Goal: Transaction & Acquisition: Purchase product/service

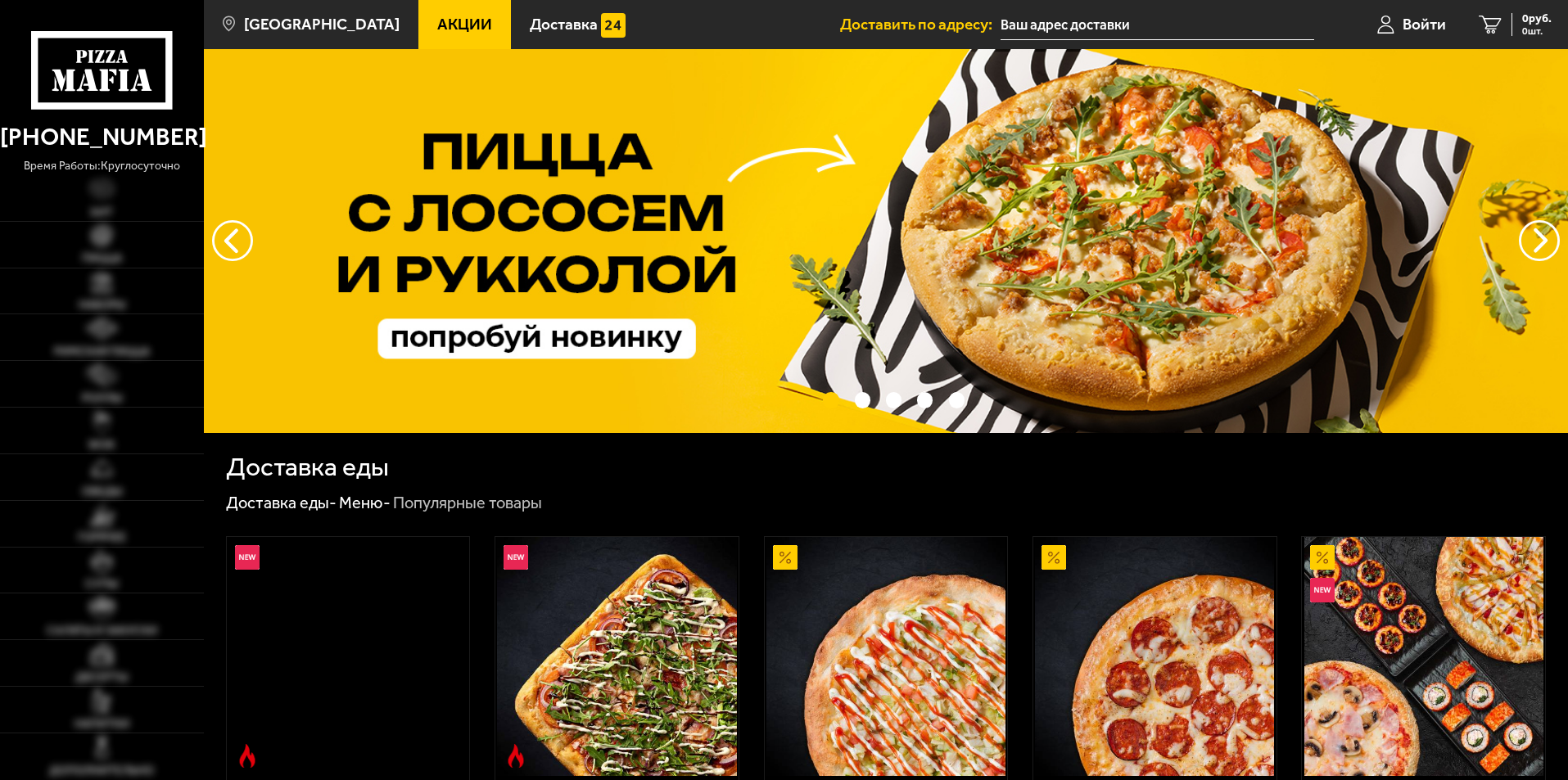
type input "[STREET_ADDRESS]"
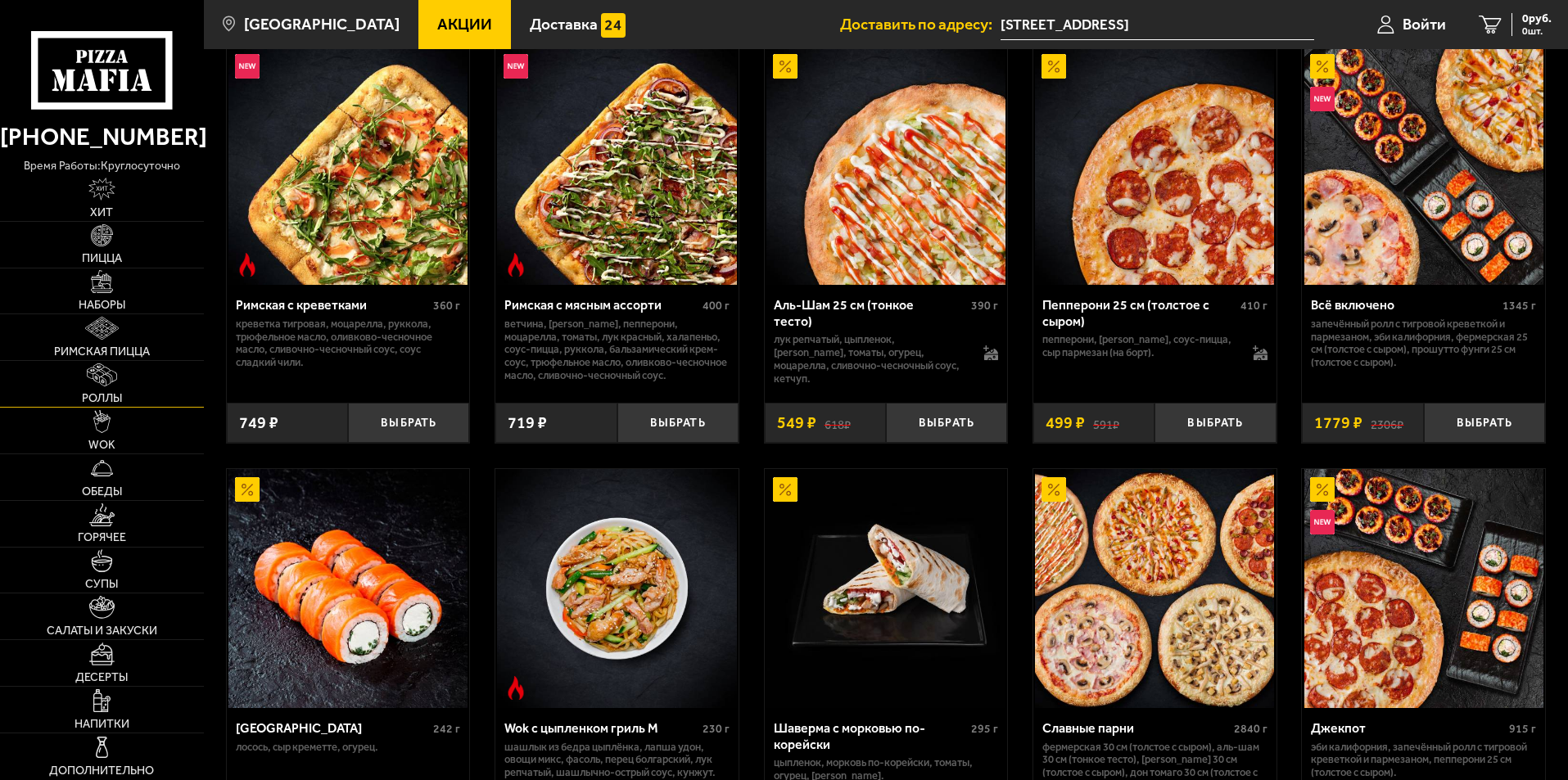
scroll to position [409, 0]
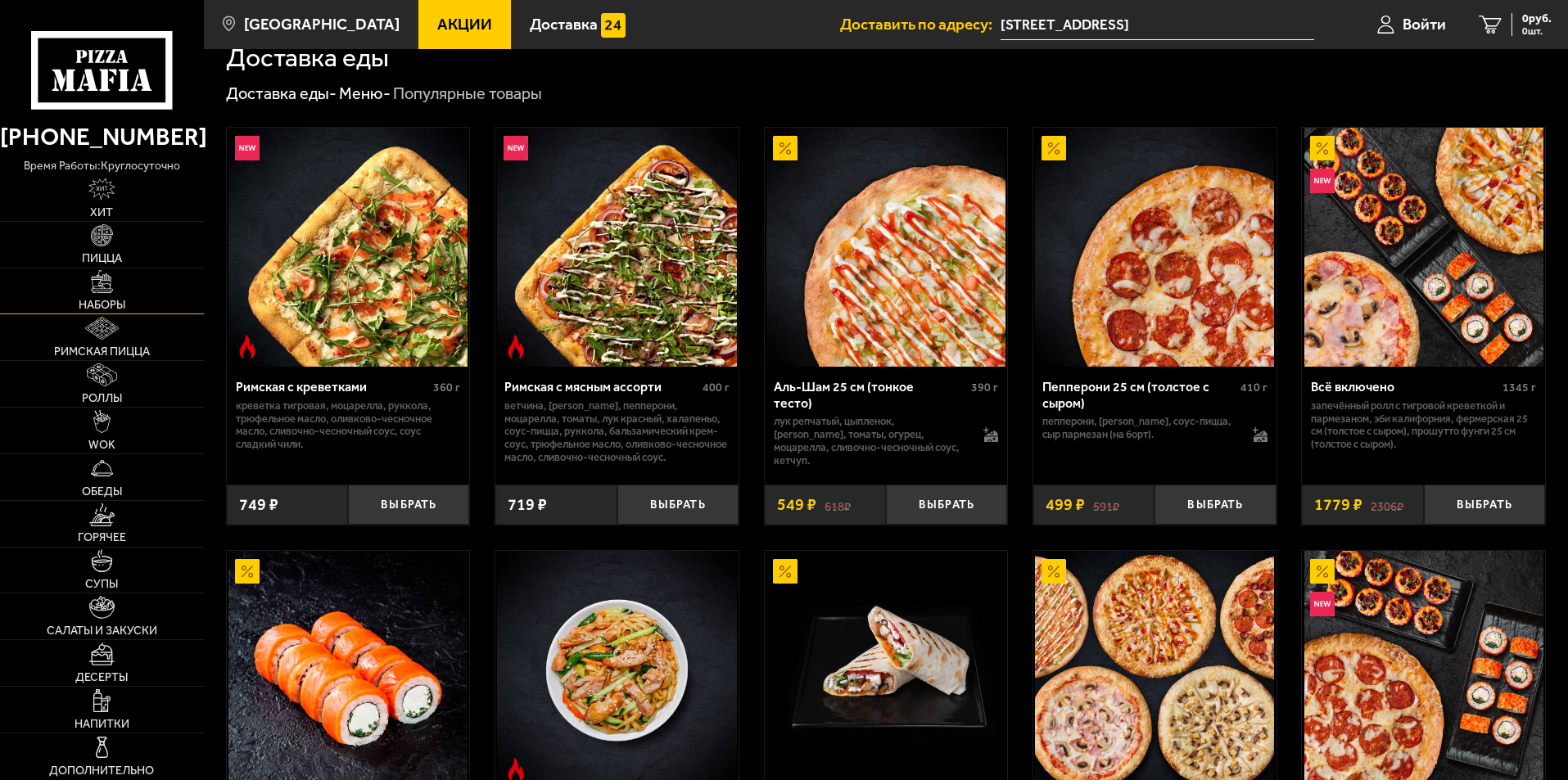
click at [95, 299] on span "Наборы" at bounding box center [102, 305] width 47 height 12
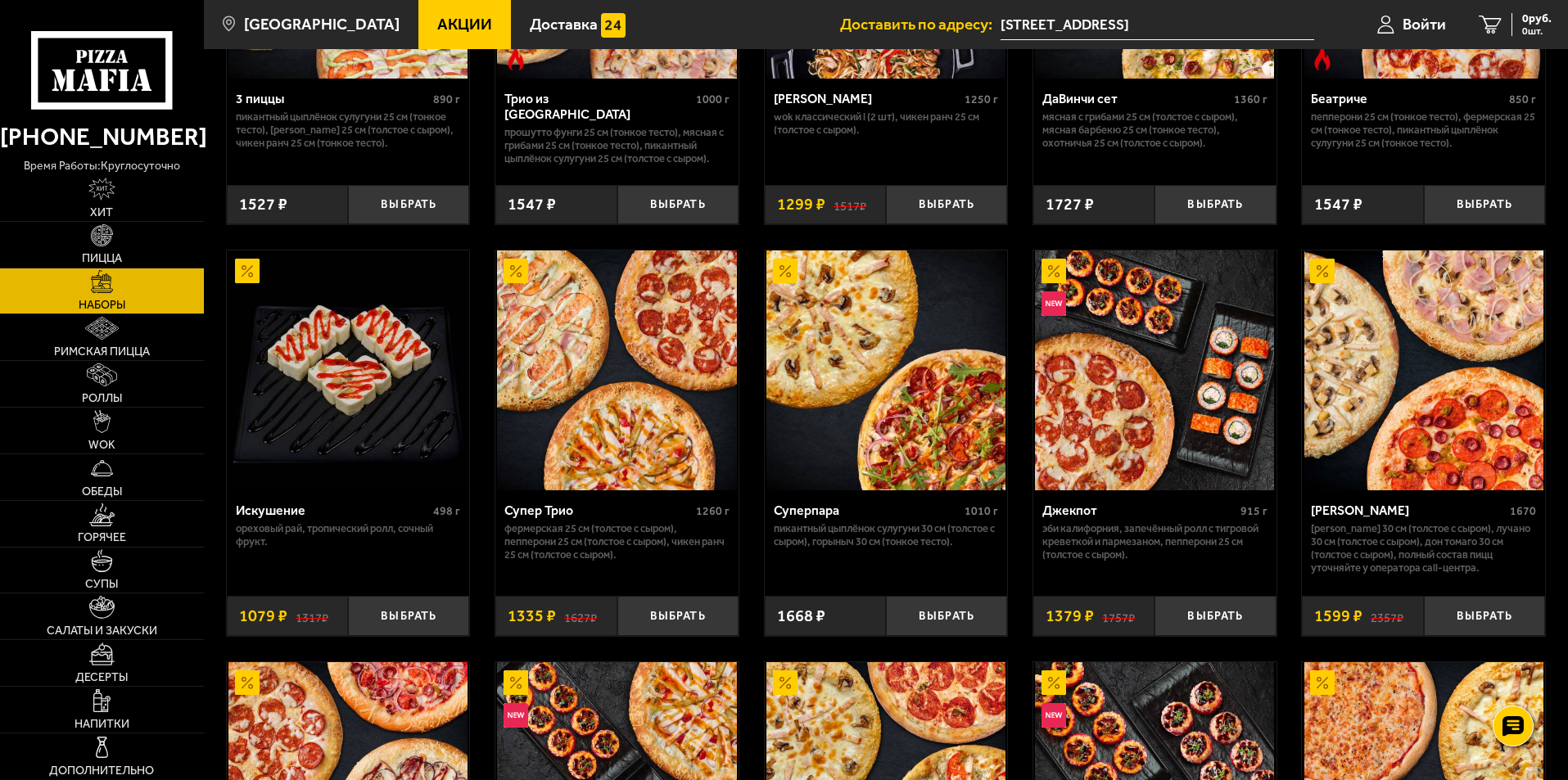
scroll to position [697, 0]
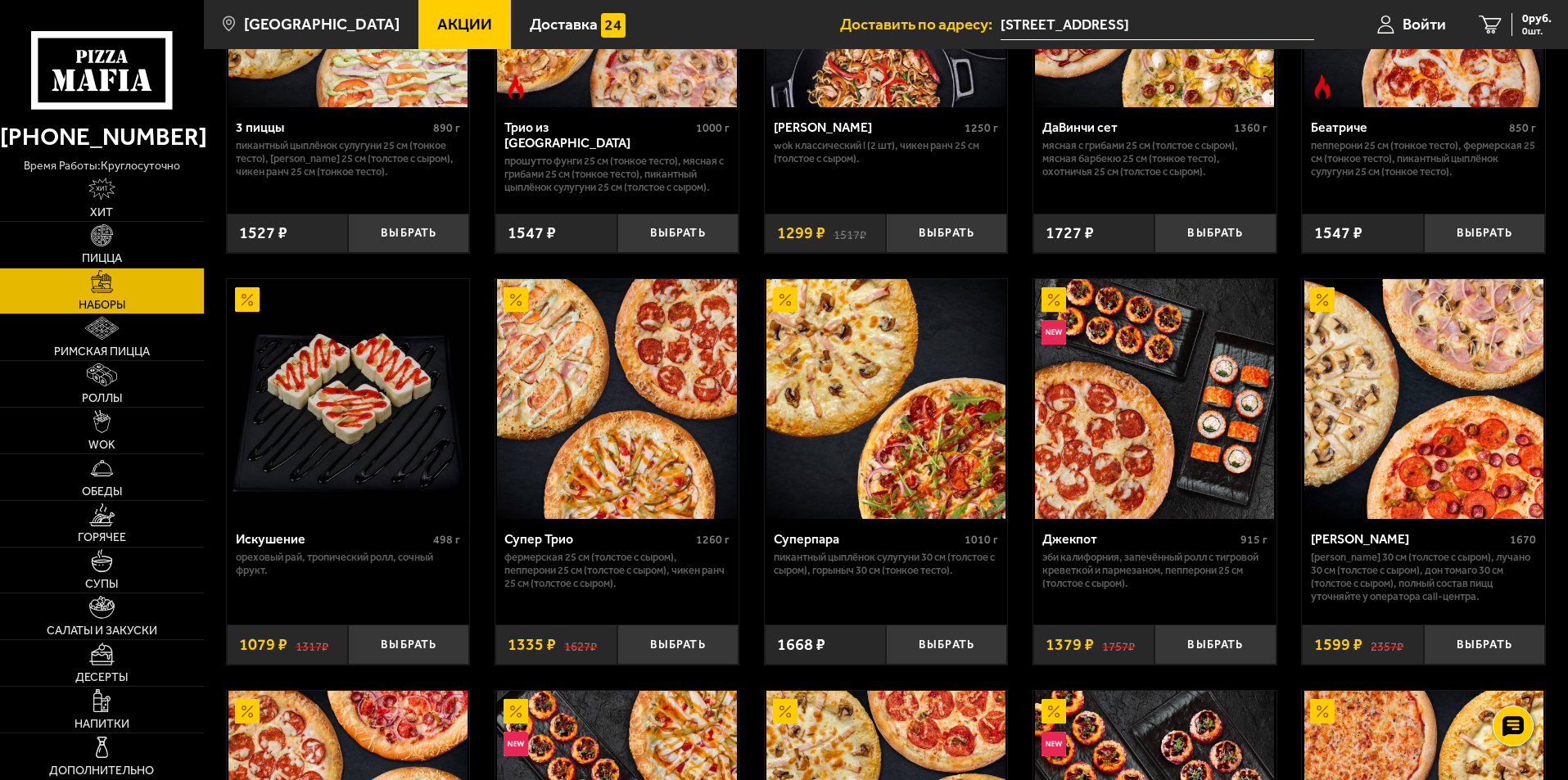
click at [1374, 574] on p "[PERSON_NAME] 30 см (толстое с сыром), Лучано 30 см (толстое с сыром), Дон Тома…" at bounding box center [1423, 576] width 225 height 52
click at [1379, 475] on img at bounding box center [1423, 398] width 239 height 239
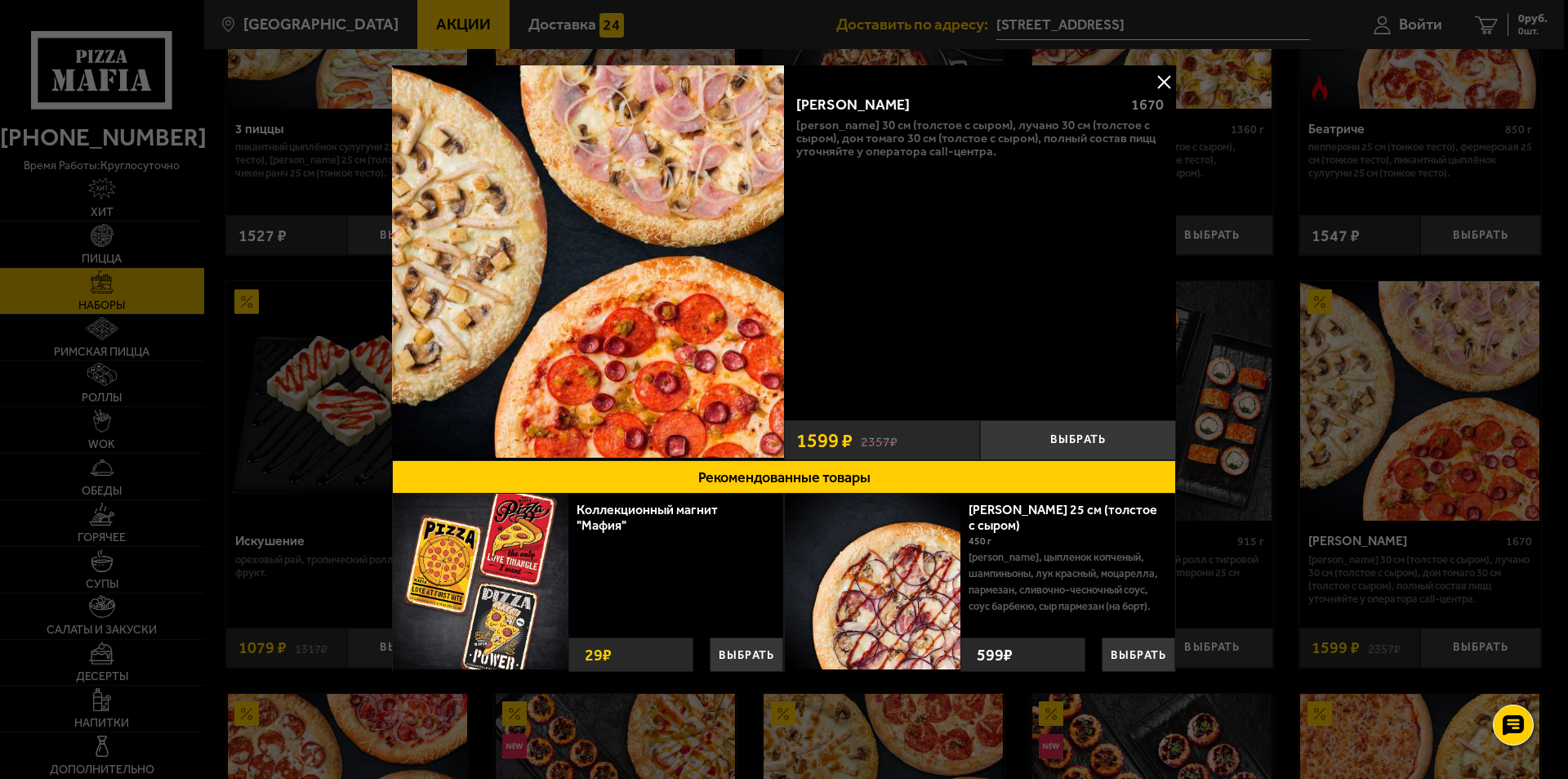
click at [1160, 81] on button at bounding box center [1164, 81] width 25 height 25
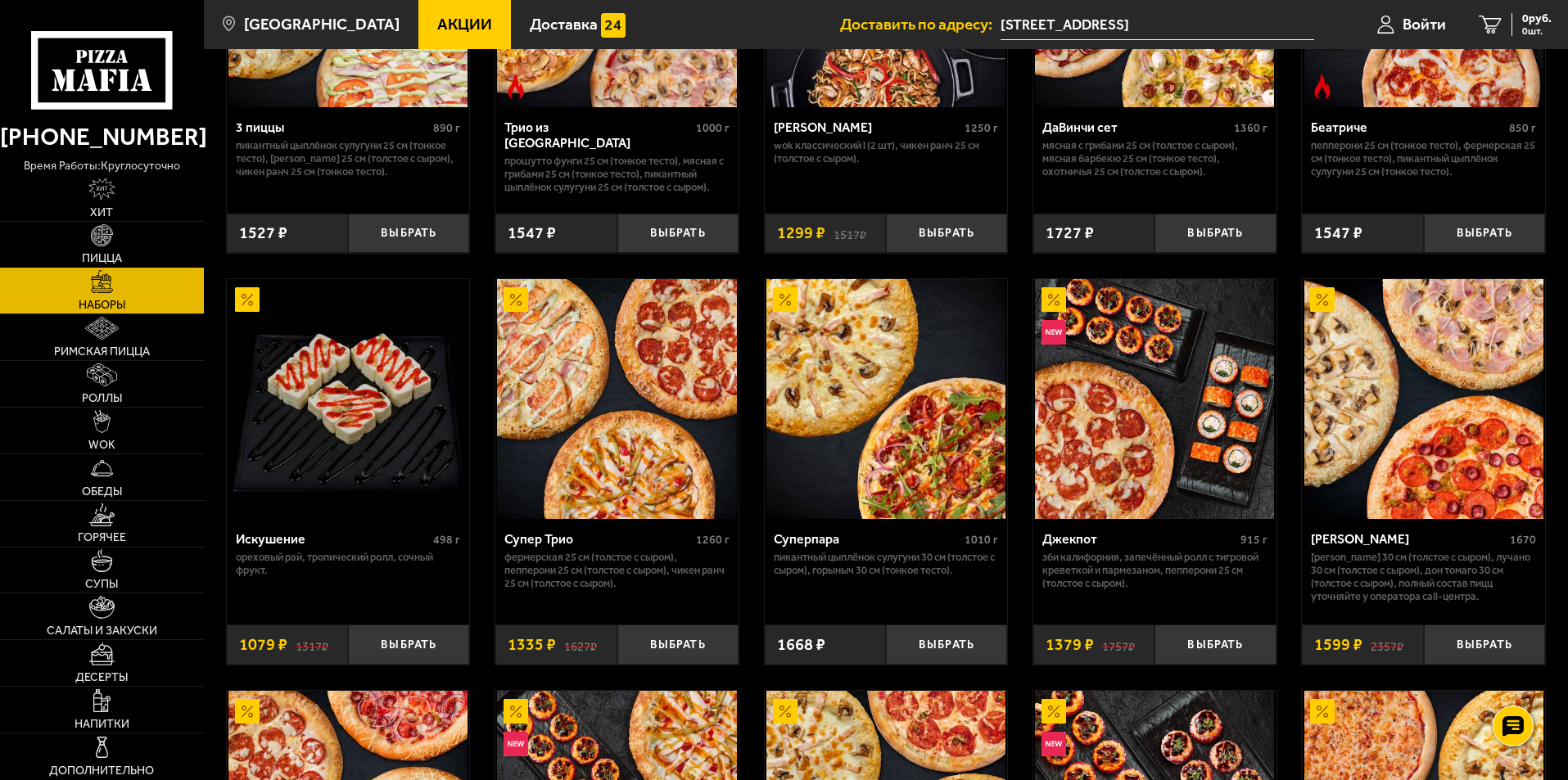
click at [112, 237] on img at bounding box center [102, 235] width 23 height 23
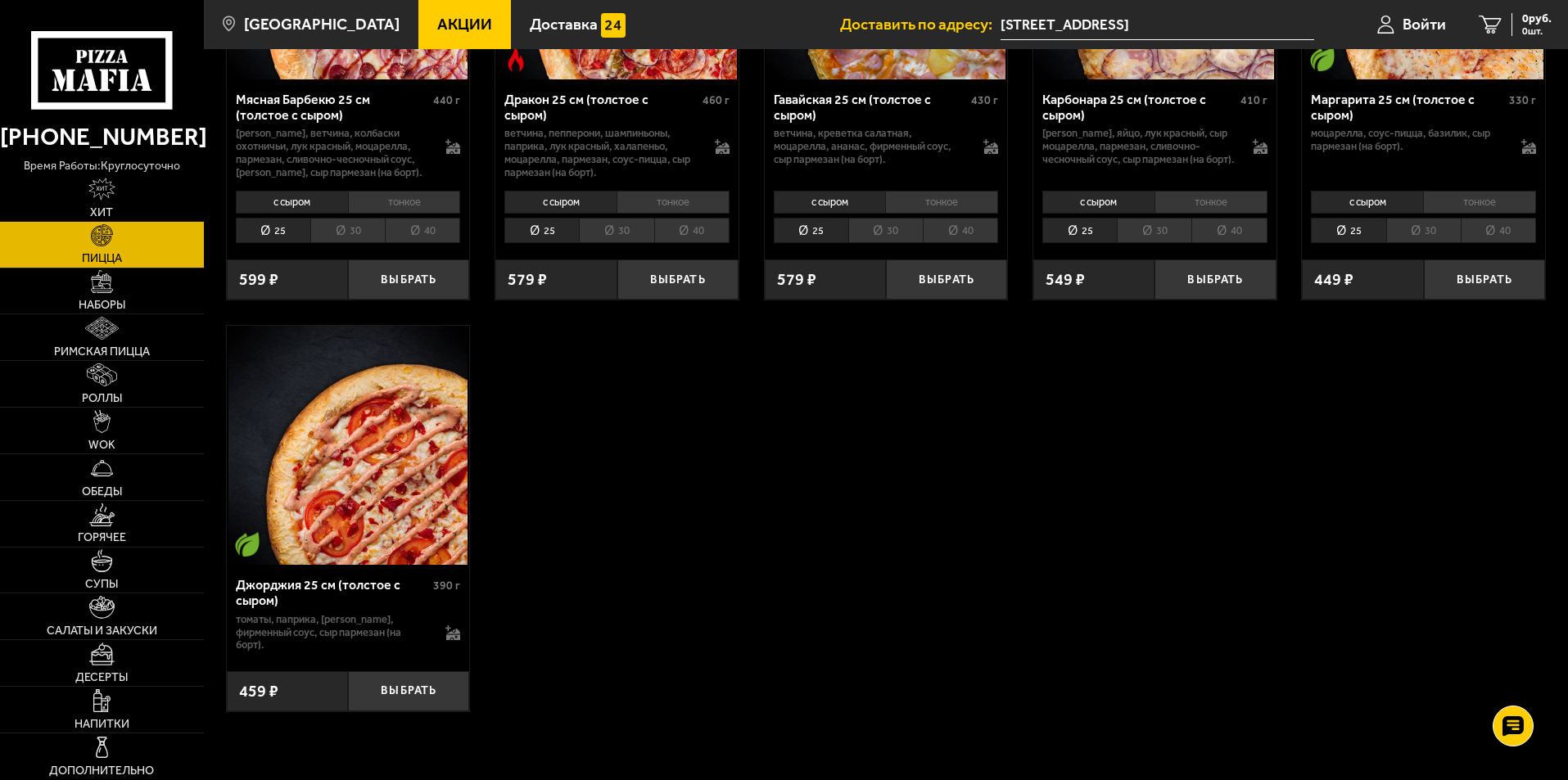
scroll to position [3355, 0]
